Goal: Navigation & Orientation: Find specific page/section

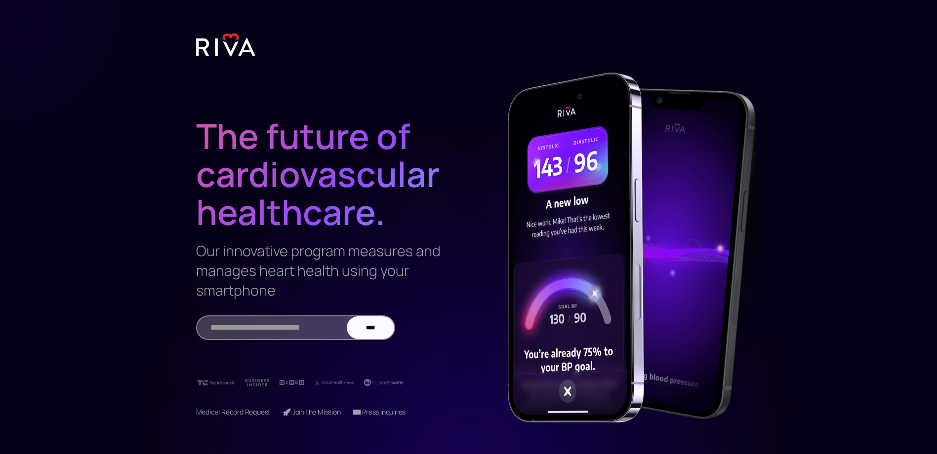
click at [243, 38] on img at bounding box center [225, 45] width 59 height 25
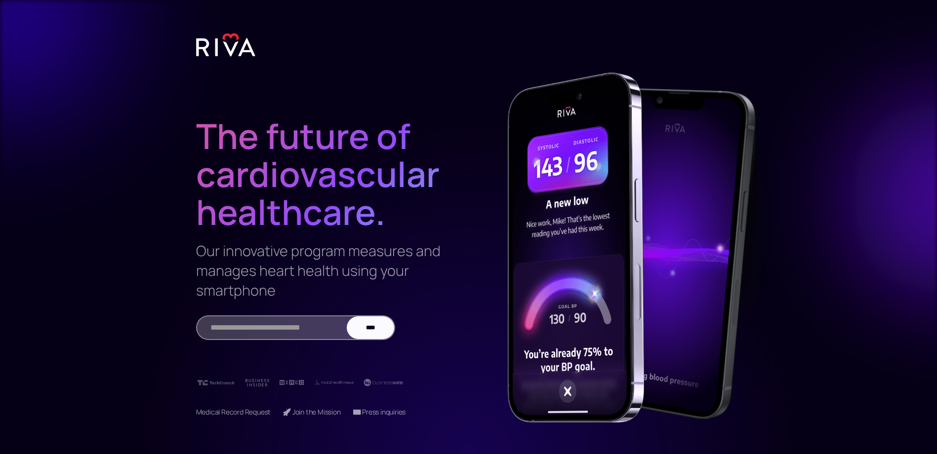
click at [237, 42] on img at bounding box center [225, 45] width 59 height 25
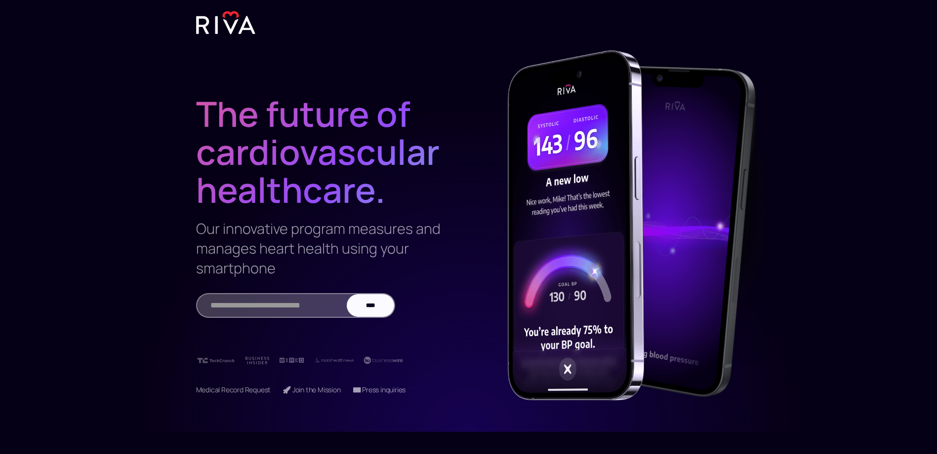
scroll to position [56, 0]
